Goal: Navigation & Orientation: Find specific page/section

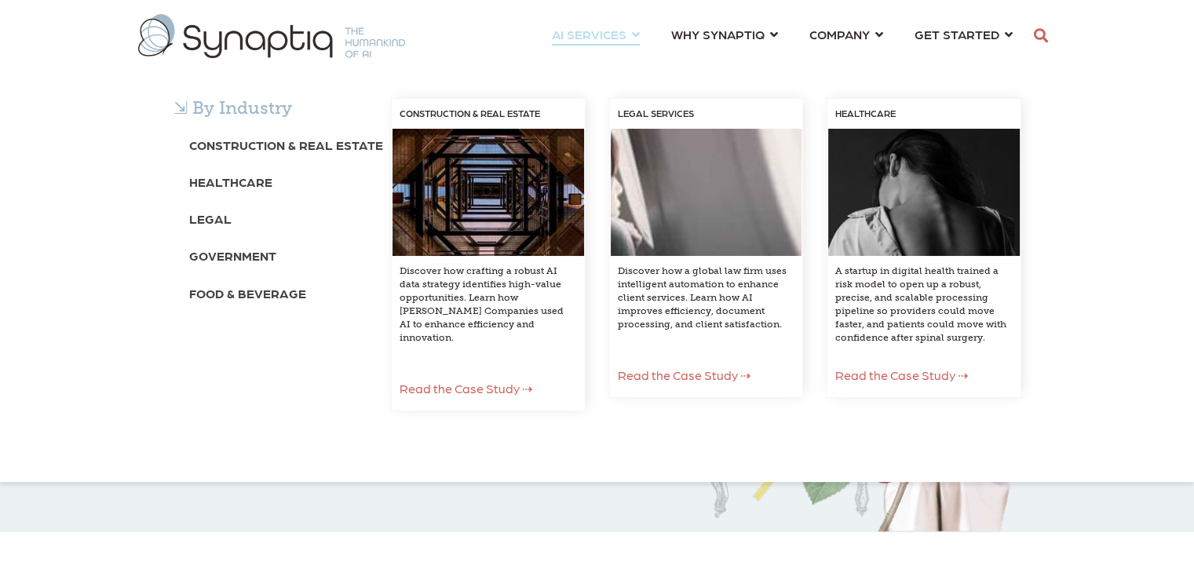
click at [854, 59] on div "⇲ By Industry Construction & Real Estate Healthcare Legal Government Food & Bev…" at bounding box center [597, 270] width 1194 height 423
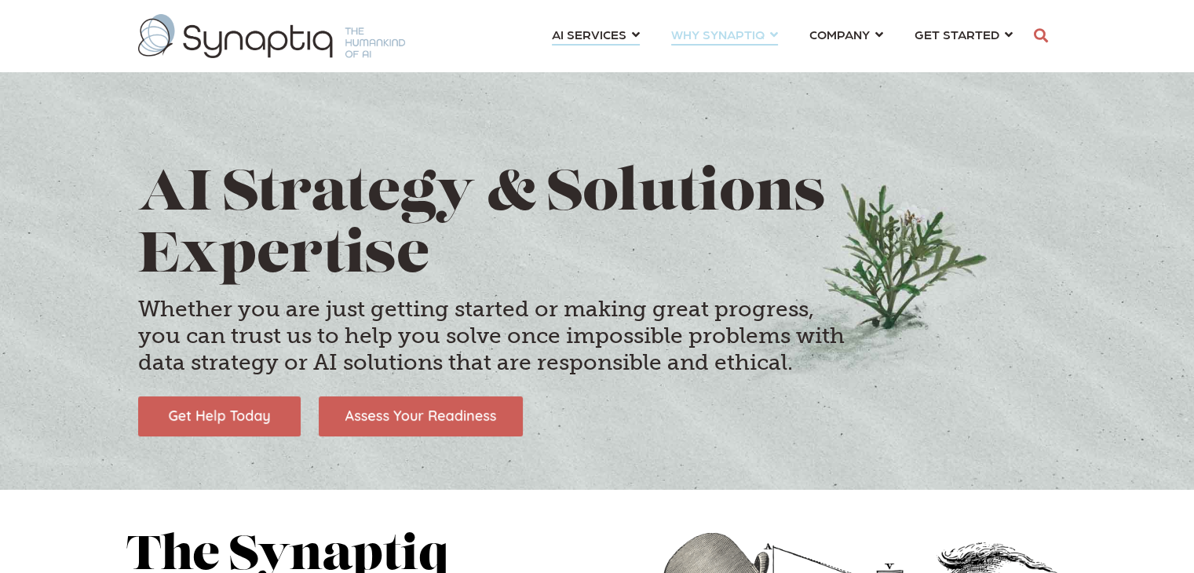
scroll to position [0, 6]
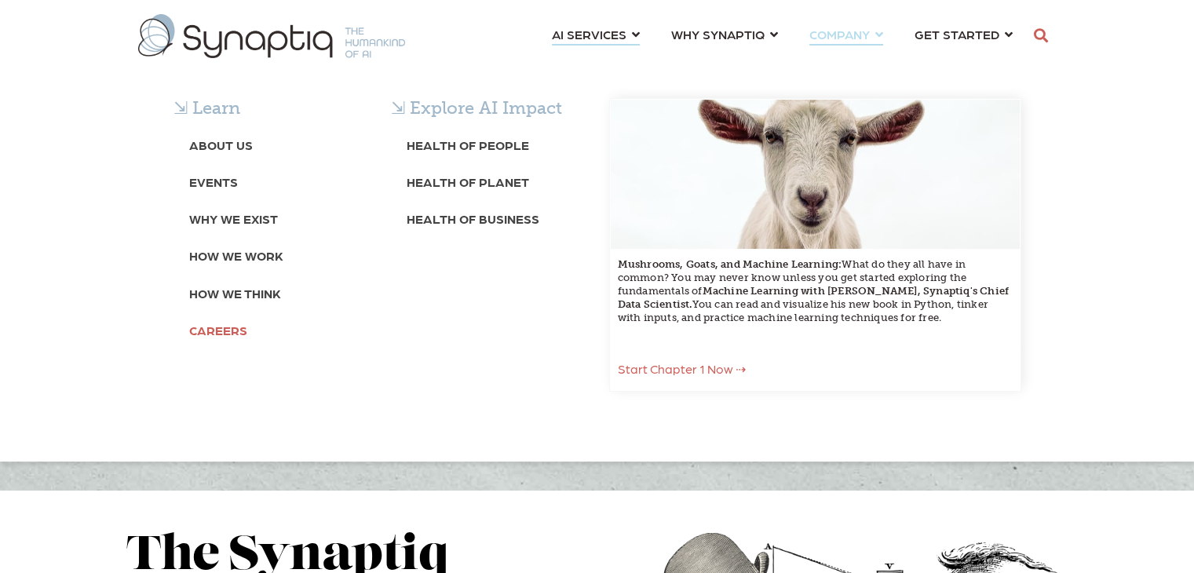
click at [214, 331] on b "Careers" at bounding box center [218, 330] width 58 height 15
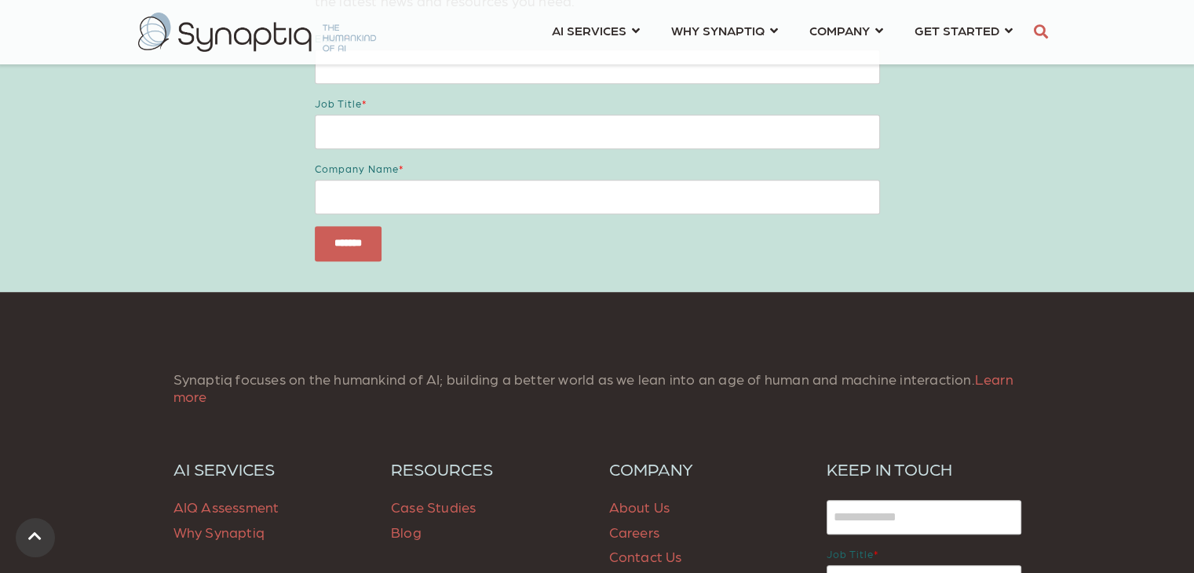
scroll to position [1047, 0]
